Goal: Book appointment/travel/reservation

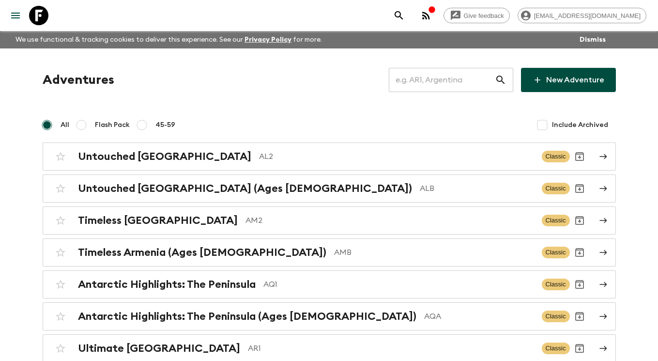
click at [416, 85] on input "text" at bounding box center [442, 79] width 106 height 27
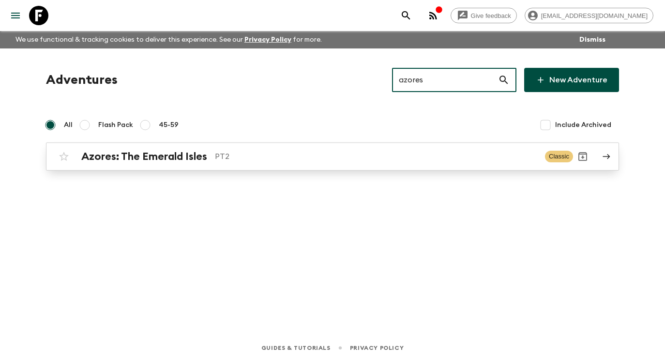
type input "azores"
click at [453, 160] on p "PT2" at bounding box center [376, 157] width 323 height 12
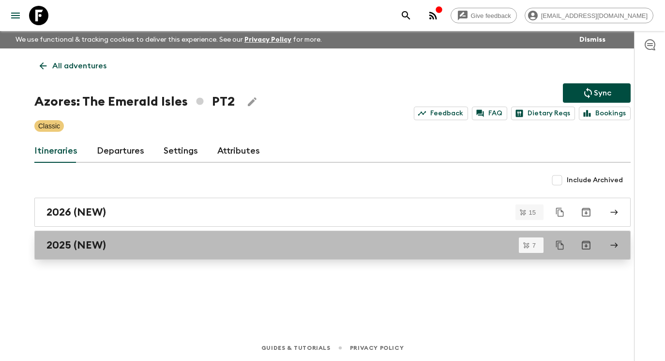
click at [216, 240] on div "2025 (NEW)" at bounding box center [323, 245] width 554 height 13
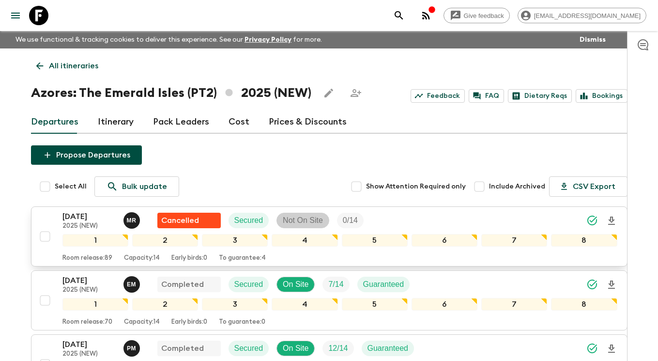
scroll to position [192, 0]
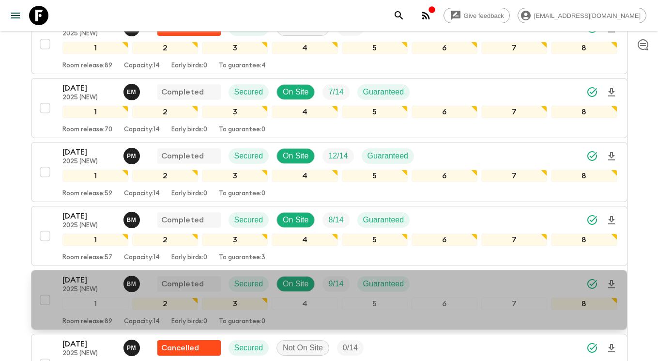
click at [73, 277] on p "[DATE]" at bounding box center [88, 280] width 53 height 12
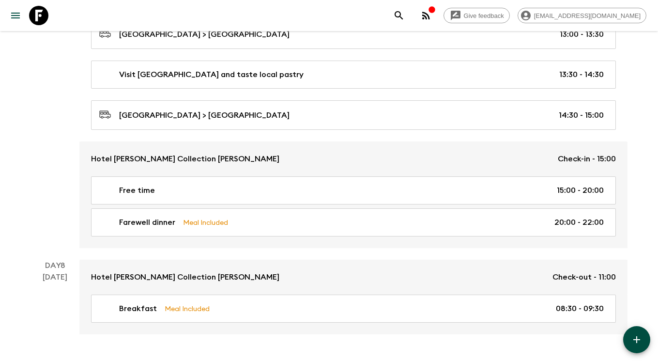
scroll to position [2049, 0]
